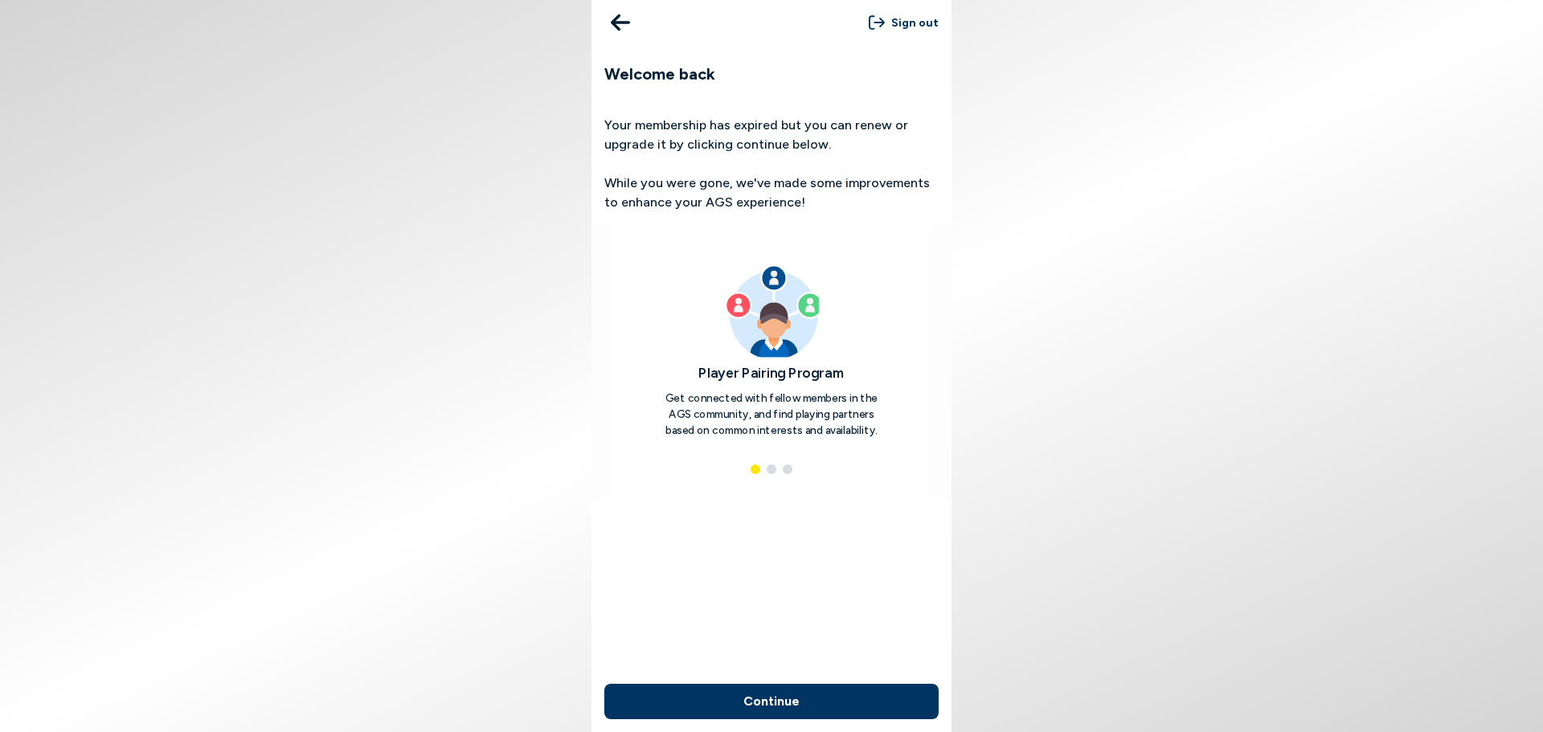
click at [772, 703] on button "Continue" at bounding box center [771, 701] width 334 height 35
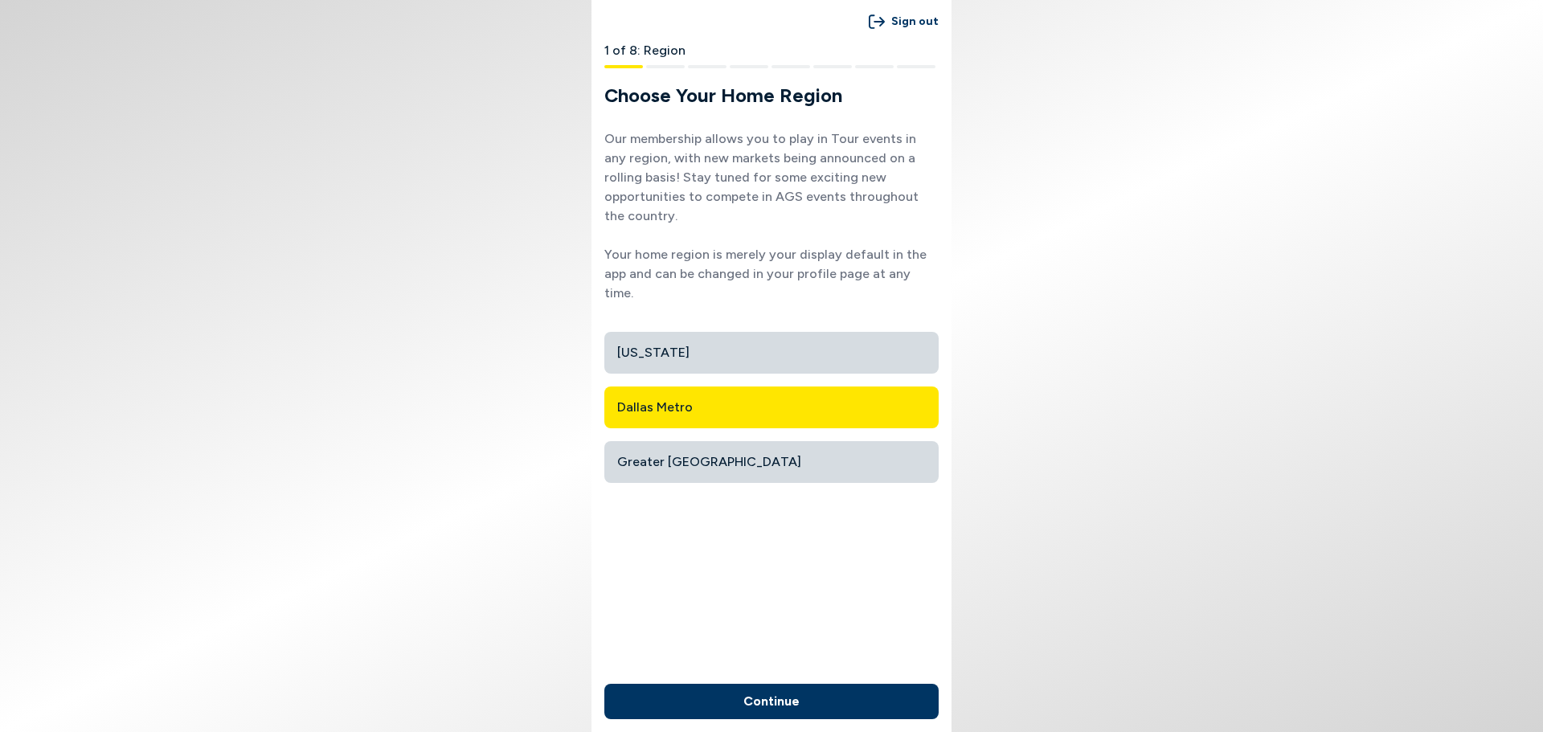
click at [772, 703] on button "Continue" at bounding box center [771, 701] width 334 height 35
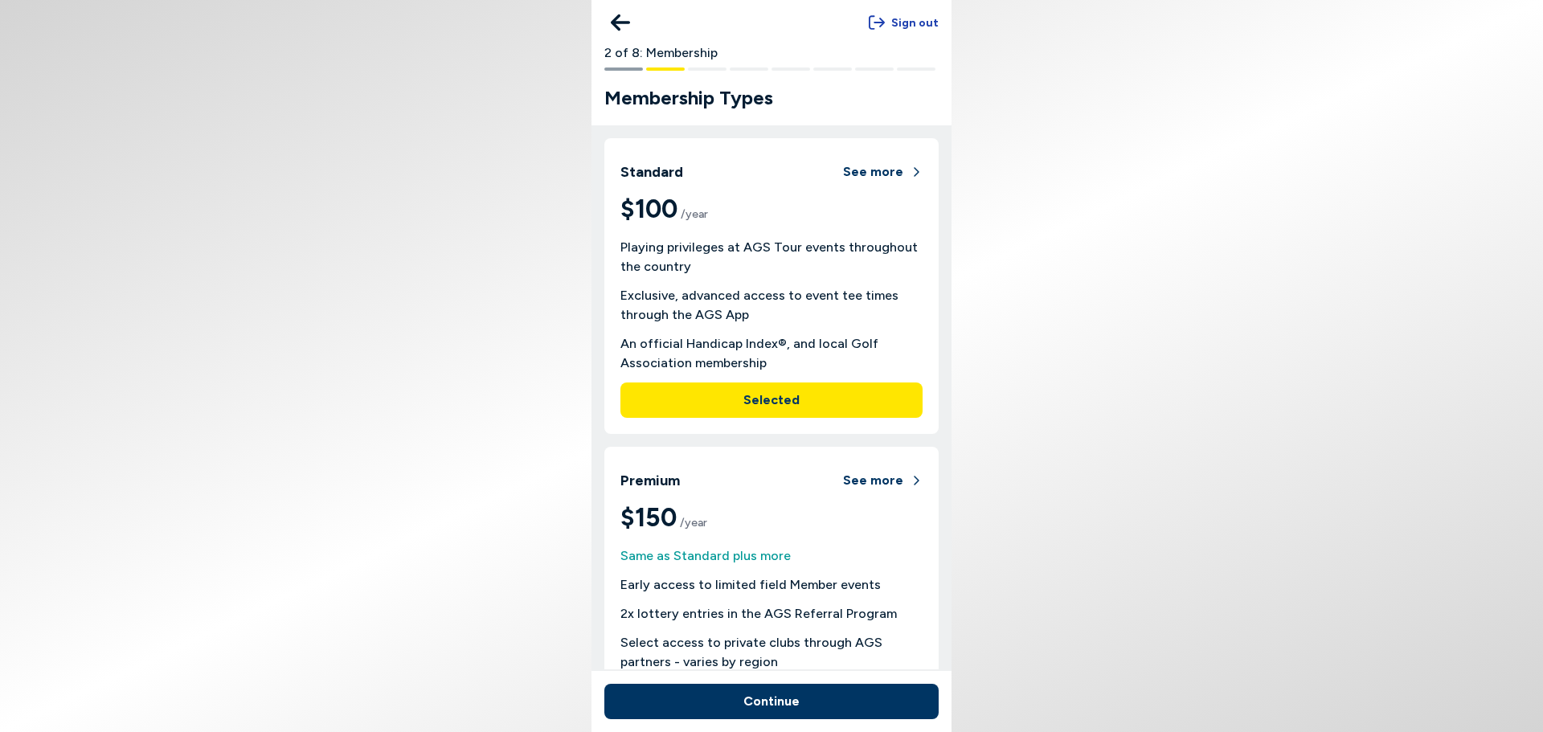
click at [913, 24] on button "Sign out" at bounding box center [904, 23] width 70 height 30
